Goal: Find specific page/section: Find specific page/section

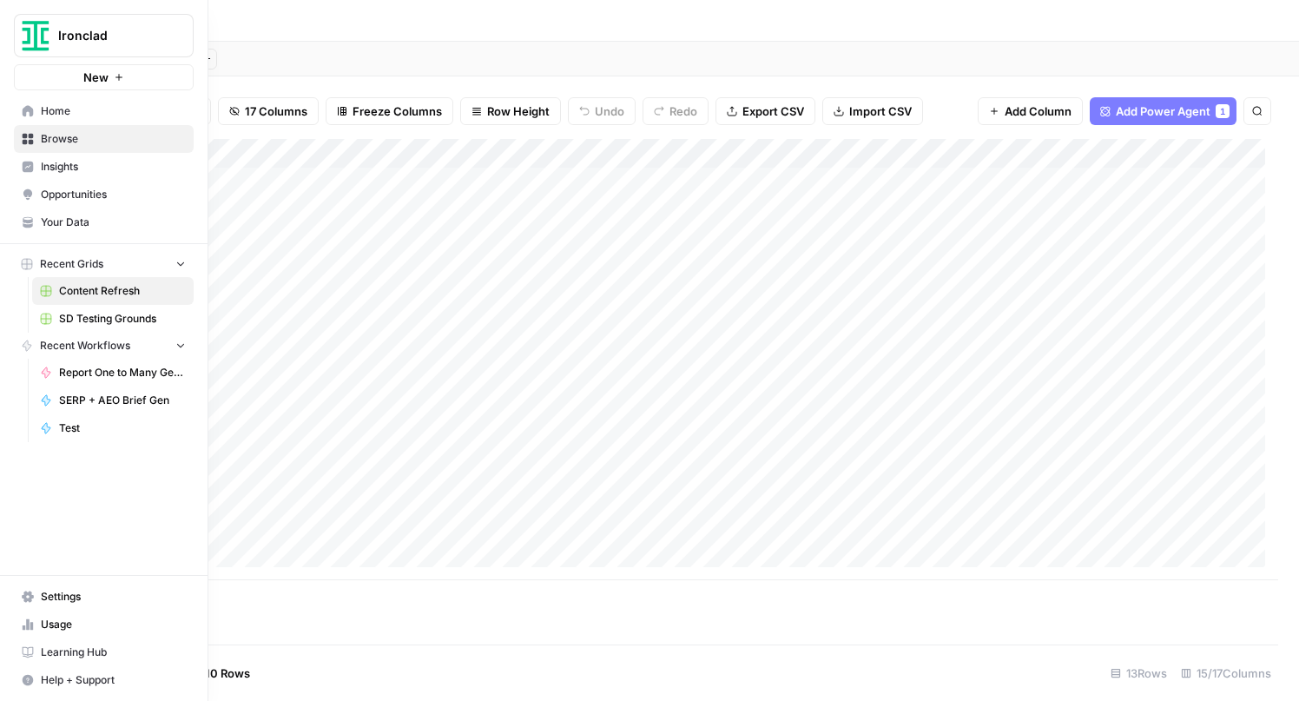
click at [87, 106] on span "Home" at bounding box center [113, 111] width 145 height 16
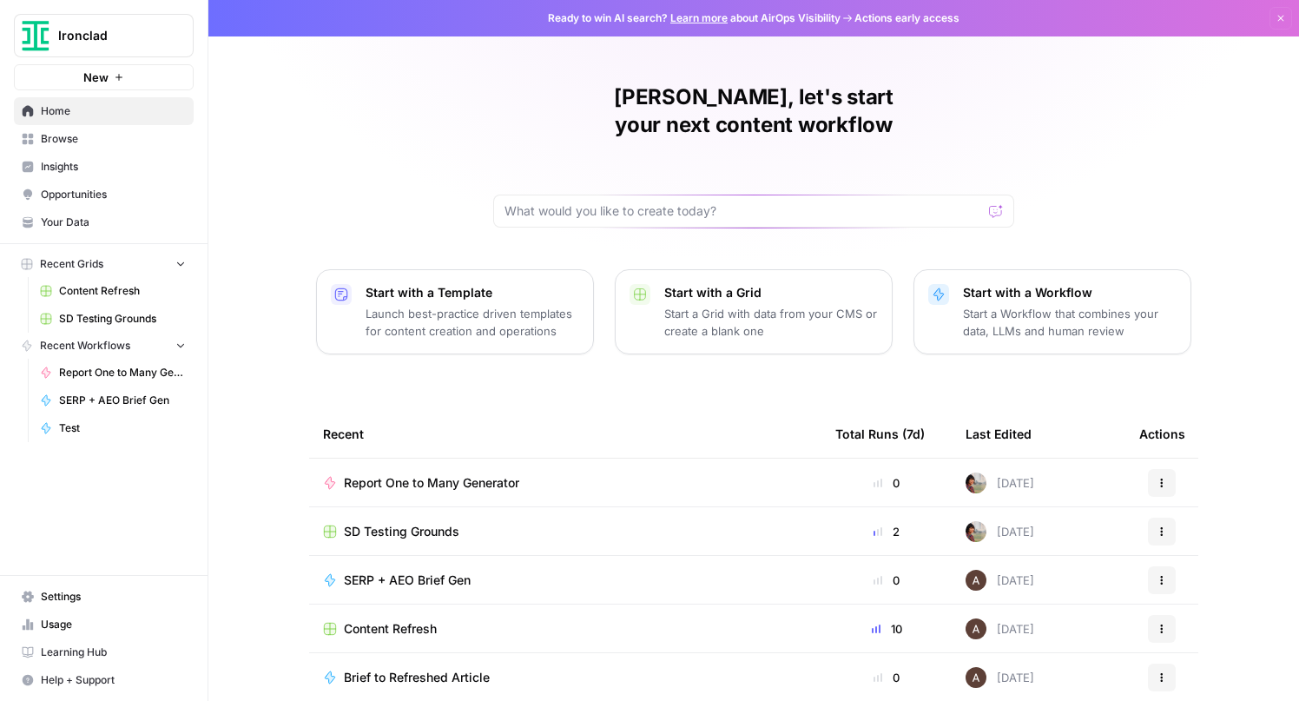
scroll to position [35, 0]
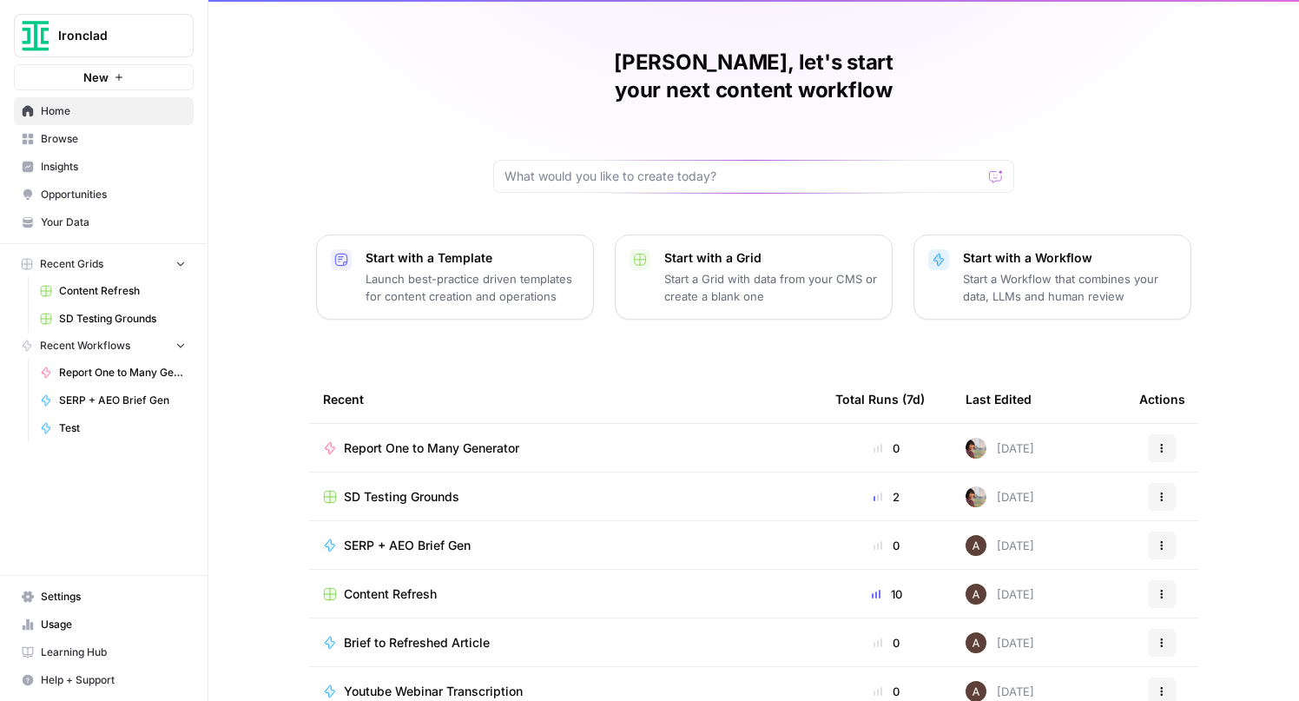
click at [113, 39] on span "Ironclad" at bounding box center [110, 35] width 105 height 17
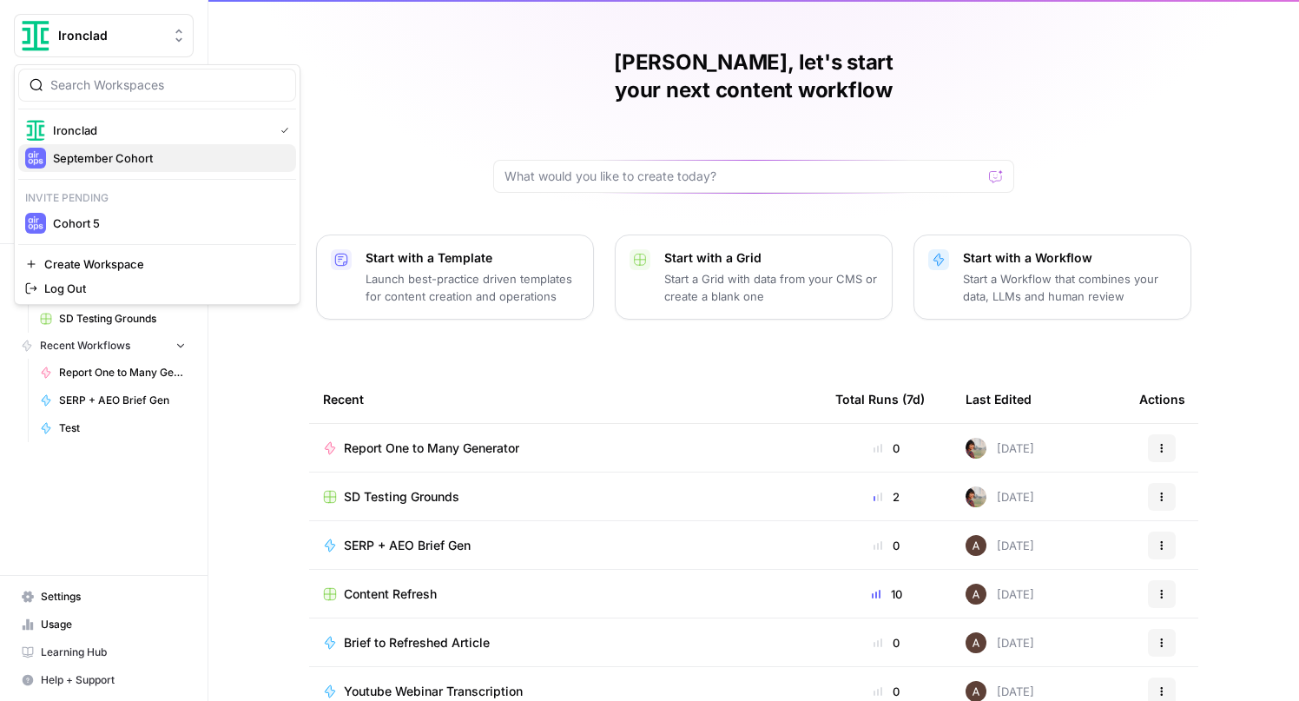
click at [102, 155] on span "September Cohort" at bounding box center [167, 157] width 229 height 17
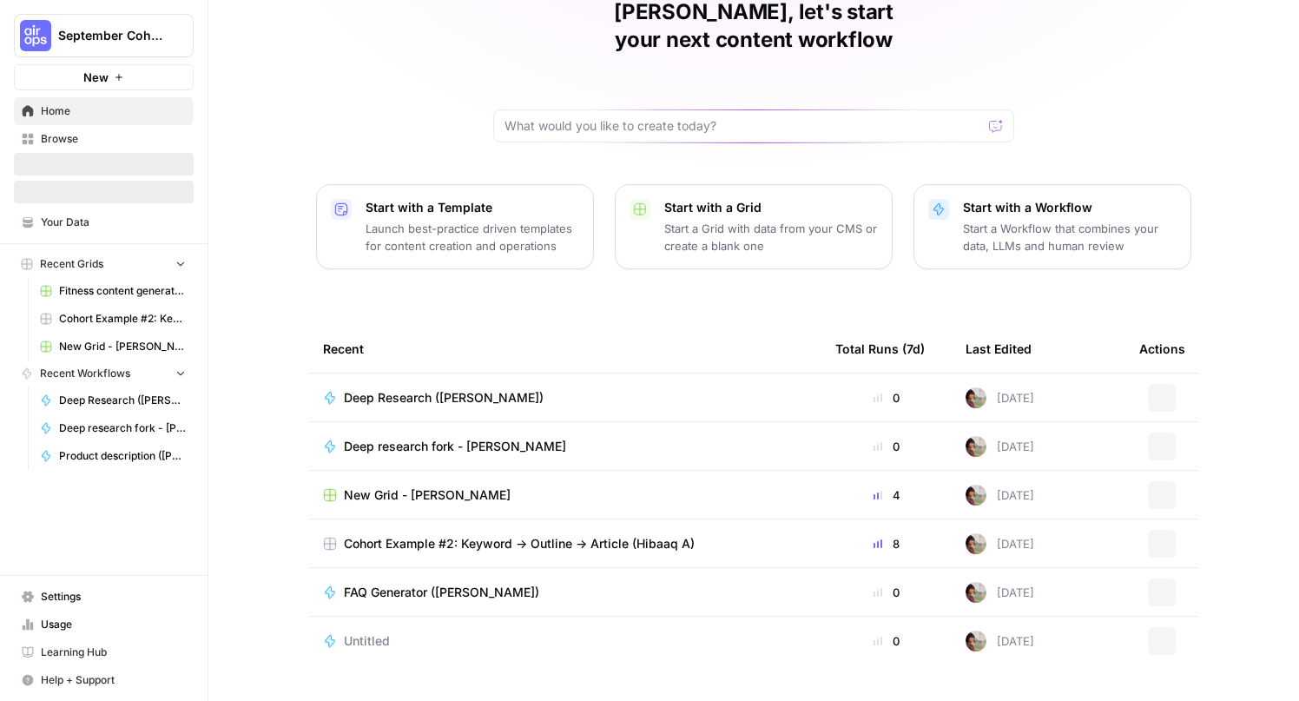
scroll to position [98, 0]
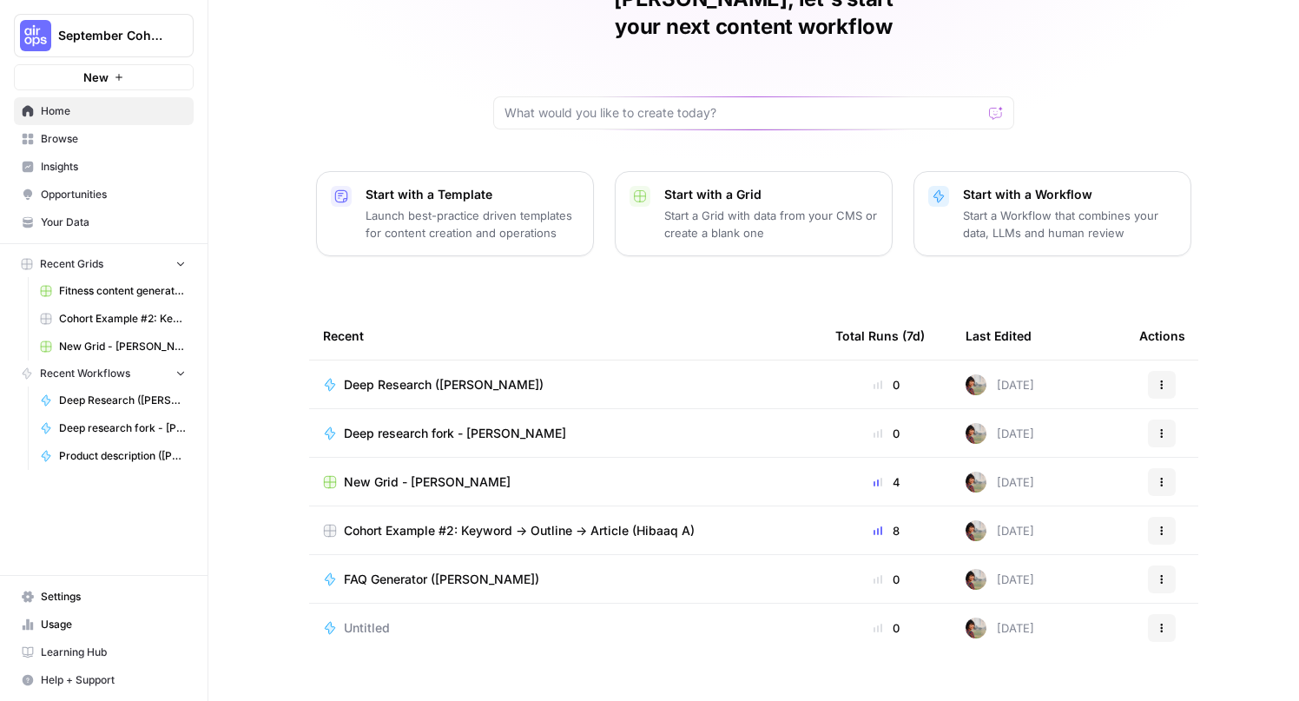
click at [380, 376] on span "Deep Research ([PERSON_NAME])" at bounding box center [444, 384] width 200 height 17
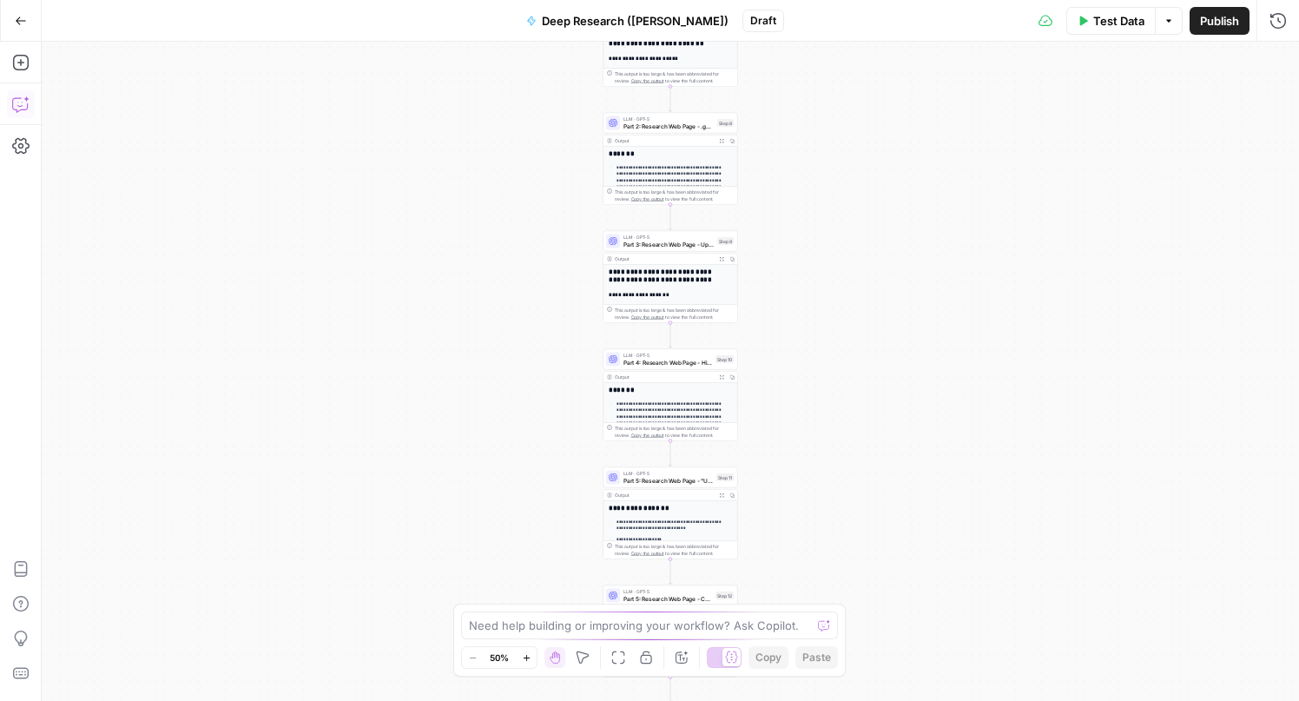
click at [20, 100] on icon "button" at bounding box center [20, 104] width 17 height 17
